Goal: Information Seeking & Learning: Learn about a topic

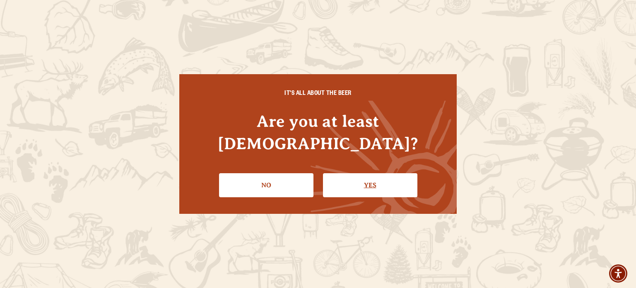
click at [401, 173] on link "Yes" at bounding box center [370, 185] width 94 height 24
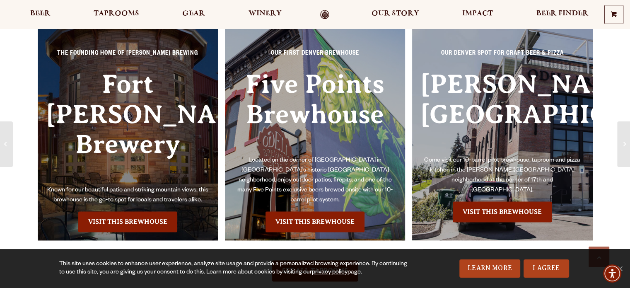
scroll to position [994, 0]
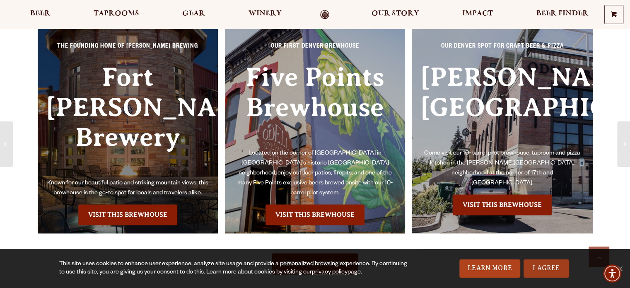
click at [551, 268] on link "I Agree" at bounding box center [546, 268] width 46 height 18
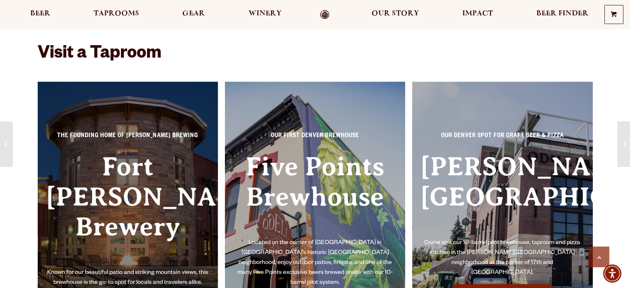
scroll to position [704, 0]
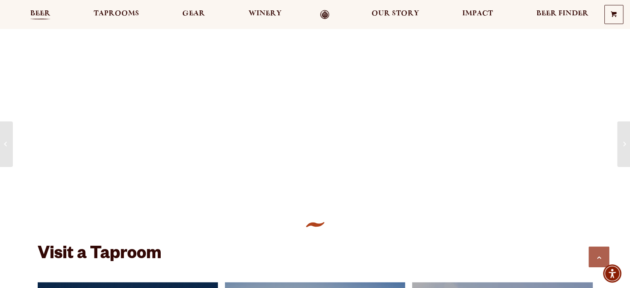
click at [35, 14] on span "Beer" at bounding box center [40, 13] width 20 height 7
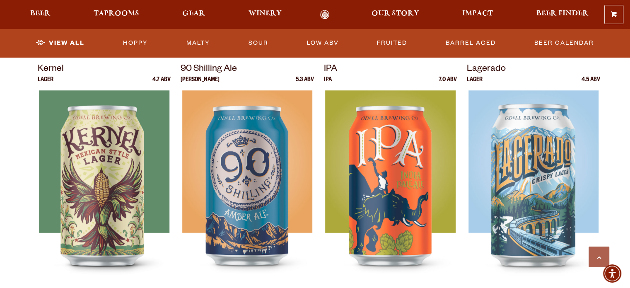
scroll to position [373, 0]
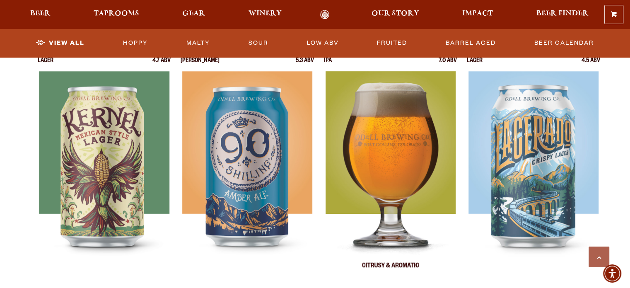
click at [387, 137] on img at bounding box center [390, 174] width 130 height 207
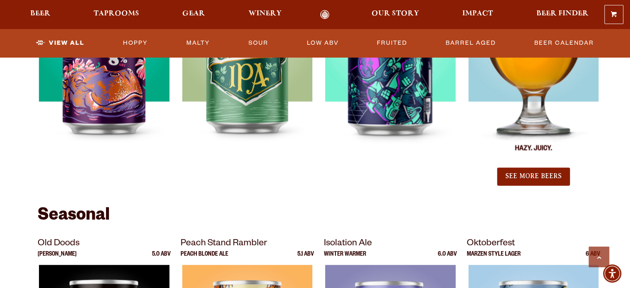
scroll to position [994, 0]
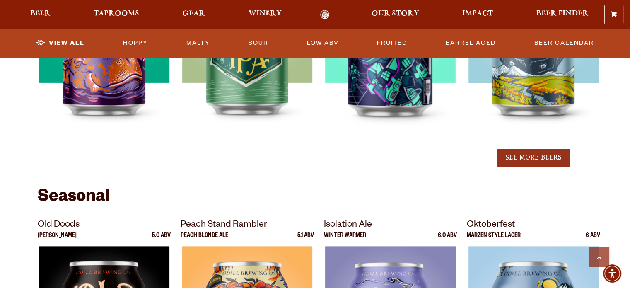
click at [545, 163] on button "See More Beers" at bounding box center [533, 158] width 73 height 18
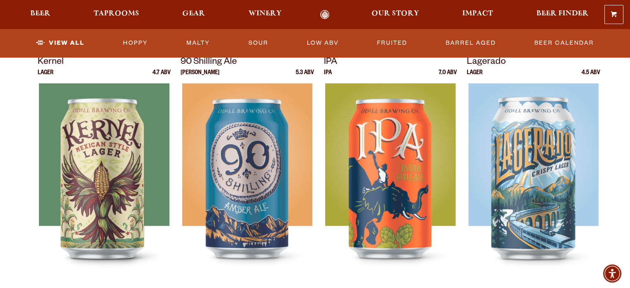
scroll to position [0, 0]
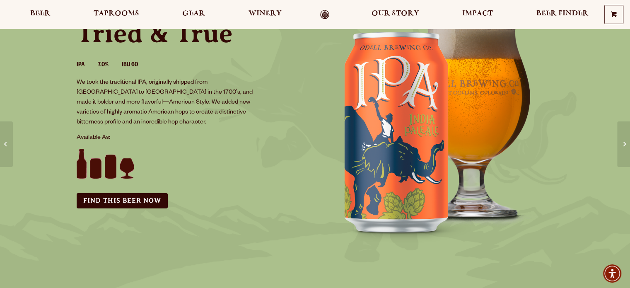
scroll to position [83, 0]
